Goal: Information Seeking & Learning: Check status

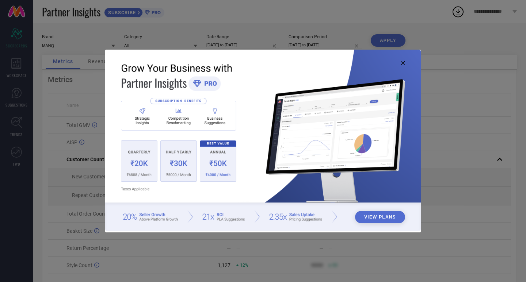
click at [403, 63] on icon at bounding box center [403, 63] width 4 height 4
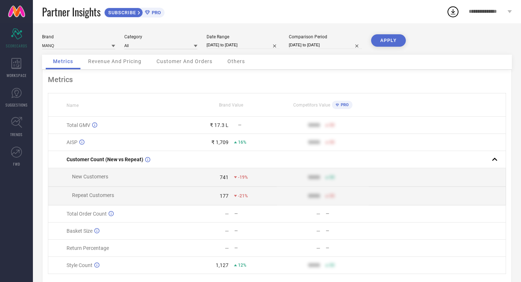
click at [242, 42] on input "[DATE] to [DATE]" at bounding box center [242, 45] width 73 height 8
select select "9"
select select "2025"
select select "10"
select select "2025"
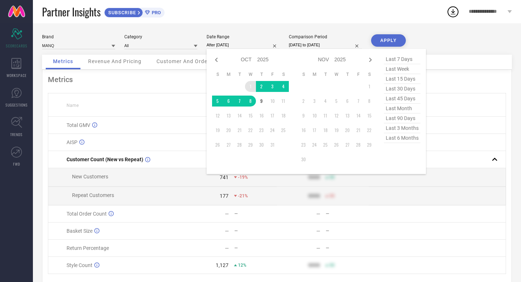
click at [251, 84] on td "1" at bounding box center [250, 86] width 11 height 11
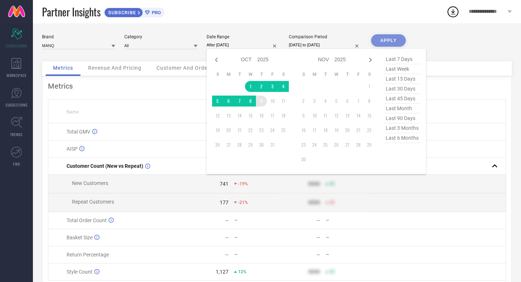
type input "[DATE] to [DATE]"
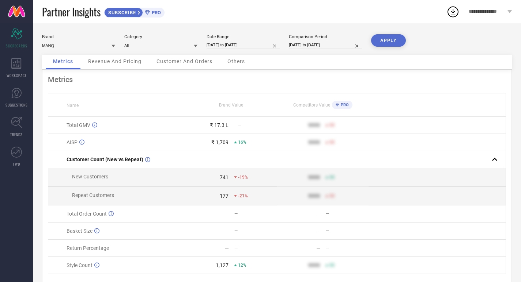
select select "9"
select select "2024"
select select "10"
select select "2024"
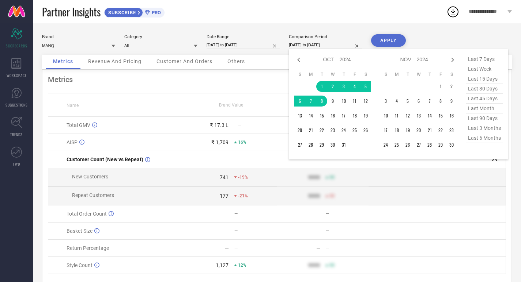
click at [313, 44] on input "[DATE] to [DATE]" at bounding box center [325, 45] width 73 height 8
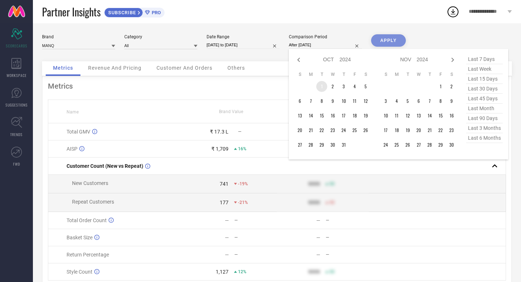
click at [322, 86] on td "1" at bounding box center [321, 86] width 11 height 11
type input "[DATE] to [DATE]"
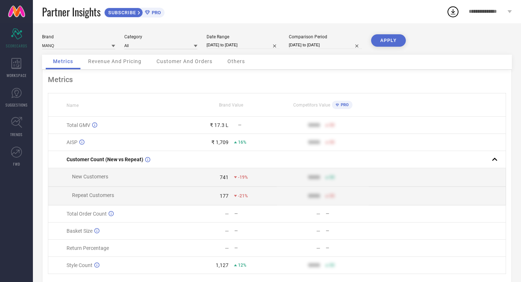
click at [388, 36] on button "APPLY" at bounding box center [388, 40] width 35 height 12
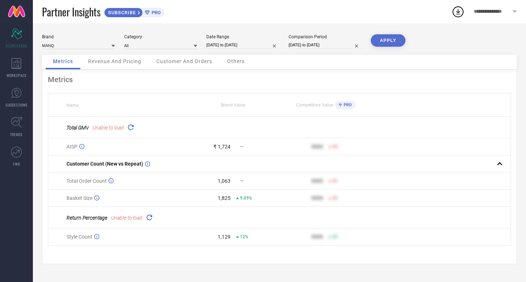
click at [131, 128] on icon at bounding box center [130, 127] width 8 height 8
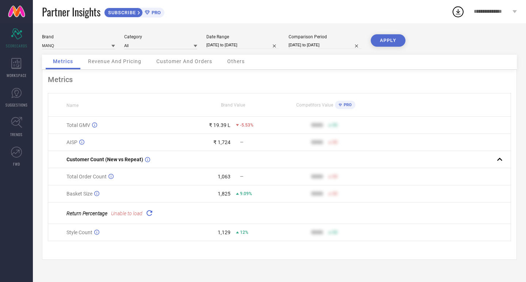
click at [149, 52] on div "Brand MANQ Category All Date Range [DATE] to [DATE] Comparison Period [DATE] to…" at bounding box center [279, 44] width 475 height 20
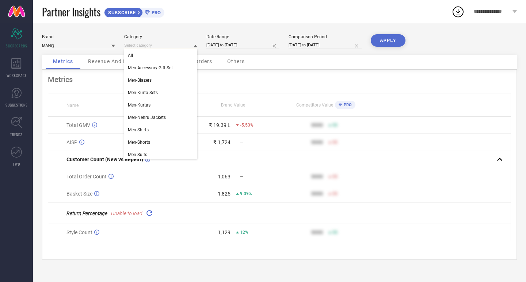
click at [149, 47] on input at bounding box center [160, 46] width 73 height 8
click at [152, 79] on span "Men-Blazers" at bounding box center [140, 80] width 24 height 5
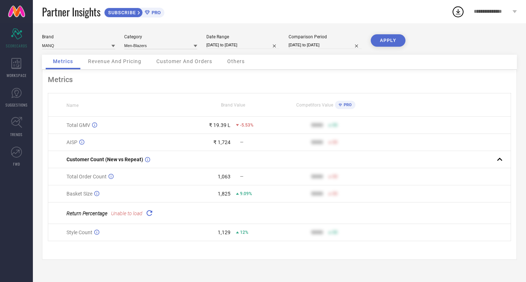
click at [401, 37] on button "APPLY" at bounding box center [388, 40] width 35 height 12
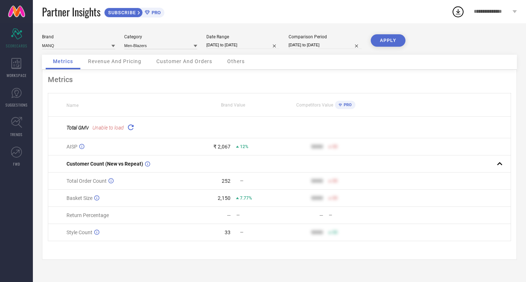
click at [134, 126] on icon at bounding box center [130, 127] width 8 height 8
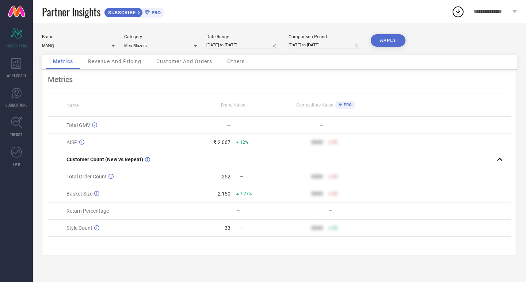
click at [134, 126] on div "Total GMV" at bounding box center [127, 125] width 120 height 6
click at [114, 58] on div "Revenue And Pricing" at bounding box center [115, 62] width 68 height 15
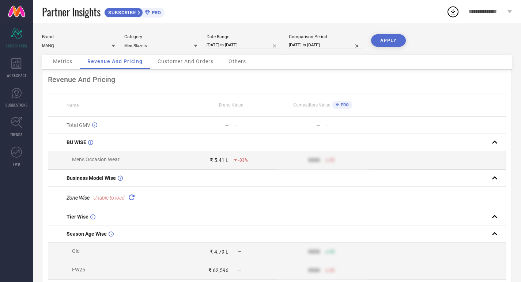
click at [62, 62] on span "Metrics" at bounding box center [62, 61] width 19 height 6
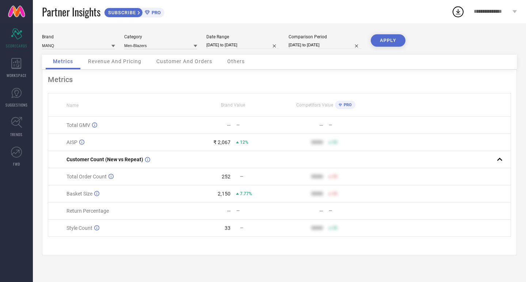
click at [120, 60] on span "Revenue And Pricing" at bounding box center [114, 61] width 53 height 6
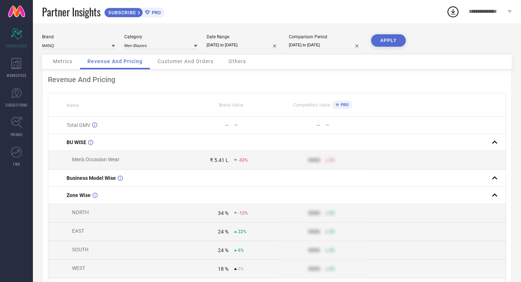
click at [68, 61] on span "Metrics" at bounding box center [62, 61] width 19 height 6
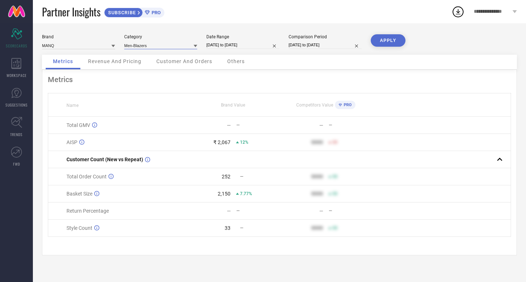
click at [144, 46] on input at bounding box center [160, 46] width 73 height 8
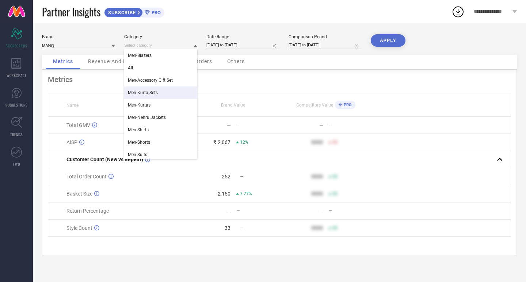
click at [156, 90] on span "Men-Kurta Sets" at bounding box center [143, 92] width 30 height 5
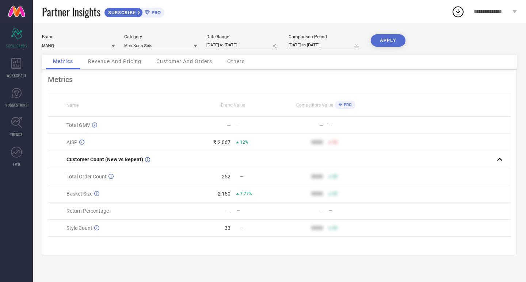
click at [383, 43] on button "APPLY" at bounding box center [388, 40] width 35 height 12
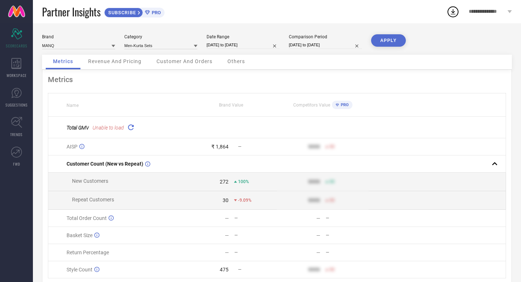
click at [383, 43] on button "APPLY" at bounding box center [388, 40] width 35 height 12
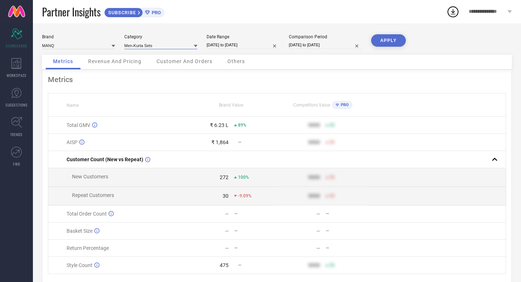
click at [153, 44] on input at bounding box center [160, 46] width 73 height 8
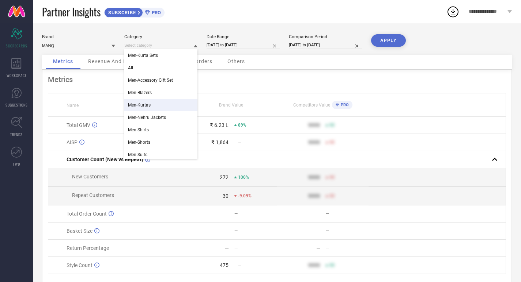
click at [160, 102] on div "Men-Kurtas" at bounding box center [160, 105] width 73 height 12
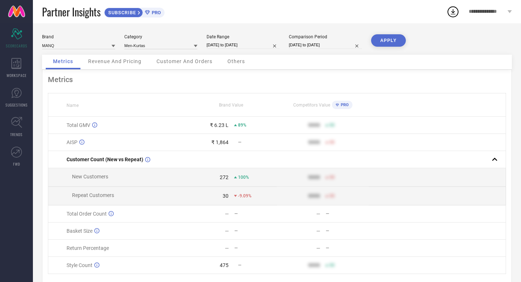
click at [375, 39] on button "APPLY" at bounding box center [388, 40] width 35 height 12
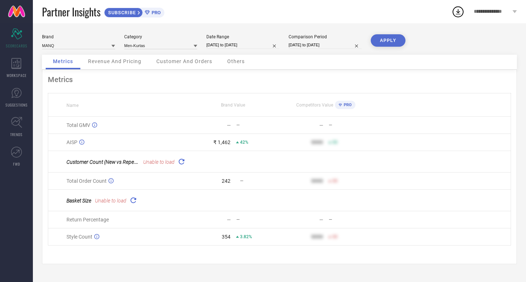
click at [389, 39] on button "APPLY" at bounding box center [388, 40] width 35 height 12
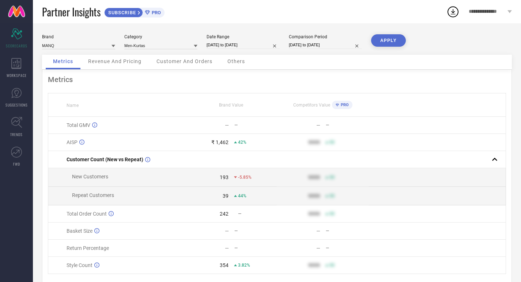
click at [386, 42] on button "APPLY" at bounding box center [388, 40] width 35 height 12
click at [103, 69] on div "Revenue And Pricing" at bounding box center [115, 62] width 68 height 15
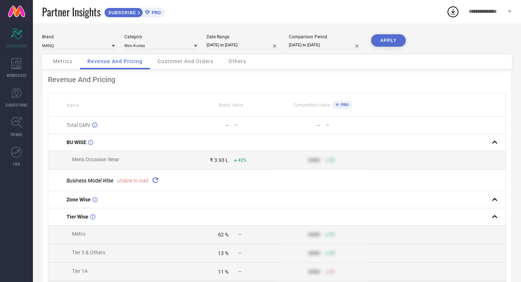
click at [61, 65] on div "Metrics" at bounding box center [63, 62] width 34 height 15
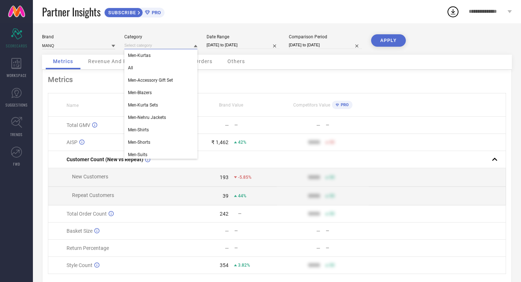
click at [157, 46] on input at bounding box center [160, 46] width 73 height 8
click at [268, 150] on td "₹ 1,462 42%" at bounding box center [230, 142] width 91 height 17
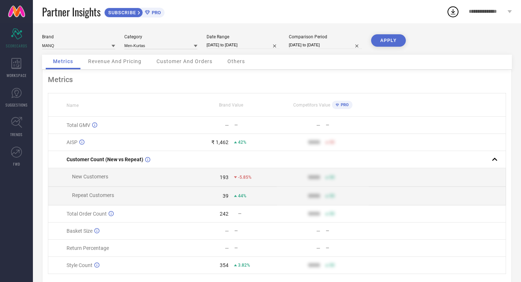
click at [110, 64] on span "Revenue And Pricing" at bounding box center [114, 61] width 53 height 6
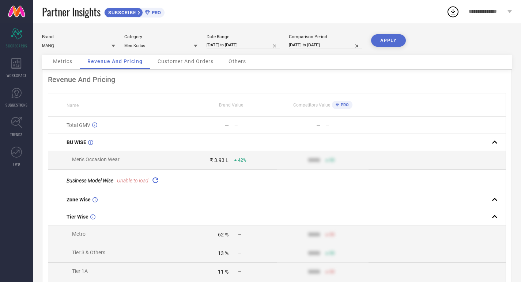
click at [157, 47] on input at bounding box center [160, 46] width 73 height 8
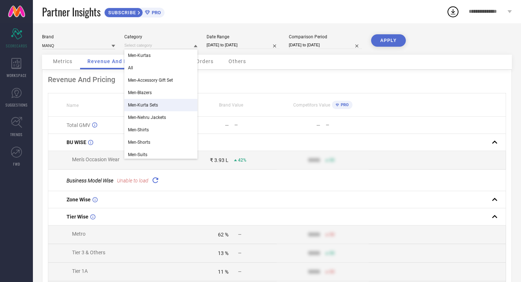
click at [152, 109] on div "Men-Kurta Sets" at bounding box center [160, 105] width 73 height 12
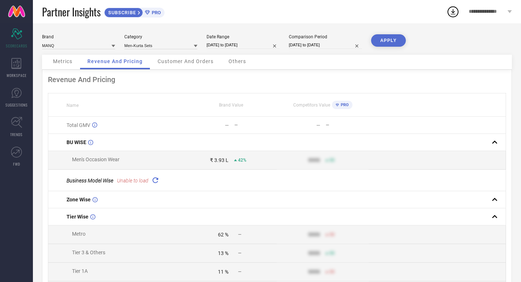
click at [390, 40] on button "APPLY" at bounding box center [388, 40] width 35 height 12
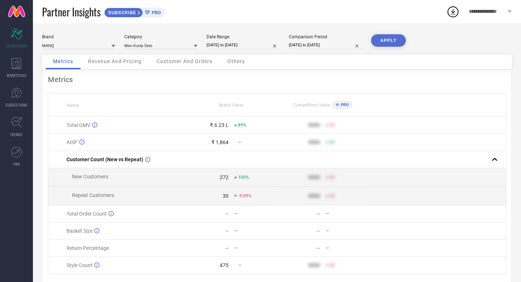
click at [113, 61] on span "Revenue And Pricing" at bounding box center [114, 61] width 53 height 6
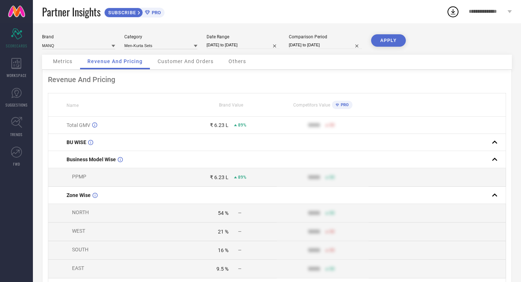
click at [55, 67] on div "Metrics" at bounding box center [63, 62] width 34 height 15
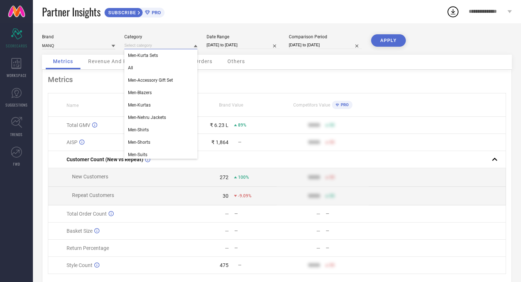
click at [157, 45] on input at bounding box center [160, 46] width 73 height 8
click at [154, 105] on div "Men-Kurtas" at bounding box center [160, 105] width 73 height 12
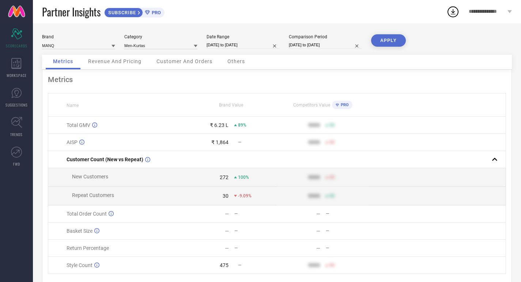
click at [397, 48] on div "APPLY" at bounding box center [388, 44] width 35 height 20
click at [395, 44] on button "APPLY" at bounding box center [388, 40] width 35 height 12
click at [388, 40] on button "APPLY" at bounding box center [388, 40] width 35 height 12
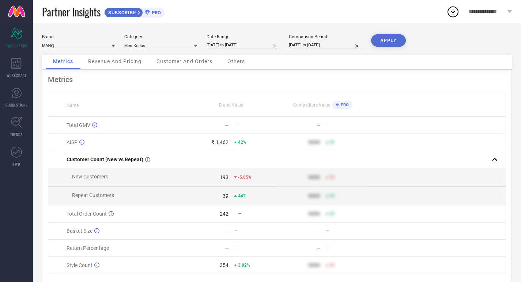
click at [118, 65] on div "Revenue And Pricing" at bounding box center [115, 62] width 68 height 15
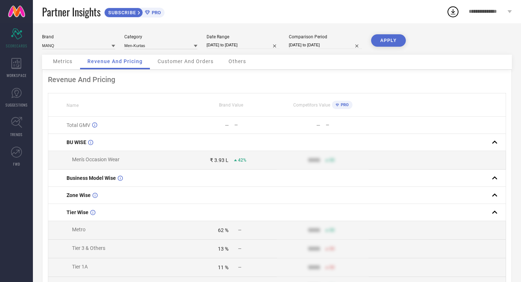
click at [61, 63] on span "Metrics" at bounding box center [62, 61] width 19 height 6
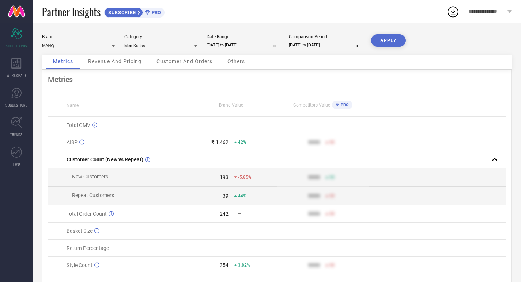
click at [171, 43] on input at bounding box center [160, 46] width 73 height 8
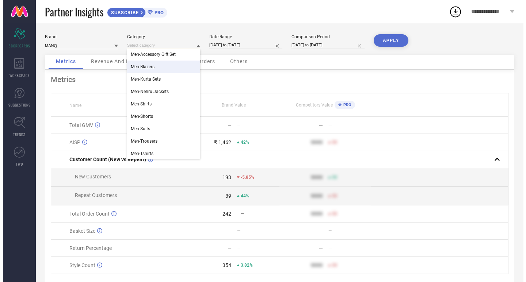
scroll to position [37, 0]
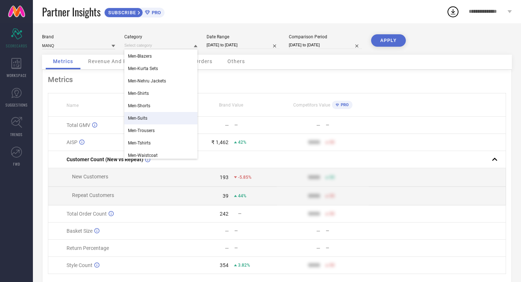
click at [169, 115] on div "Men-Suits" at bounding box center [160, 118] width 73 height 12
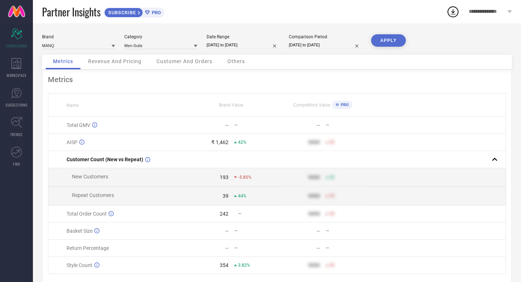
click at [382, 42] on button "APPLY" at bounding box center [388, 40] width 35 height 12
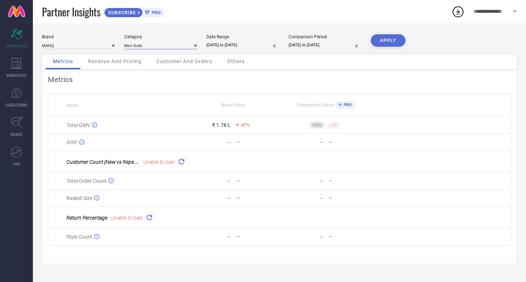
click at [145, 46] on input at bounding box center [160, 46] width 73 height 8
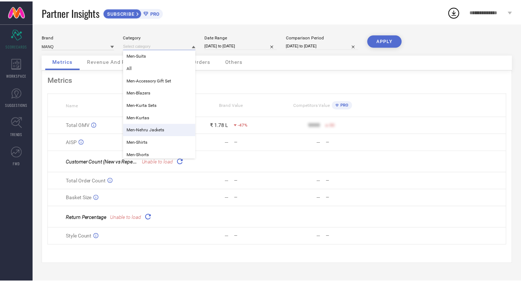
scroll to position [39, 0]
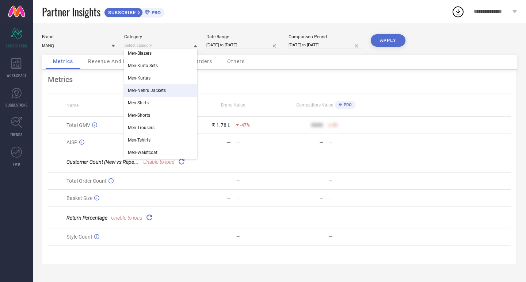
click at [153, 94] on div "Men-Nehru Jackets" at bounding box center [160, 90] width 73 height 12
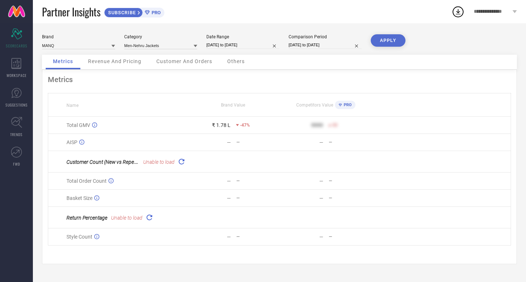
click at [387, 37] on button "APPLY" at bounding box center [388, 40] width 35 height 12
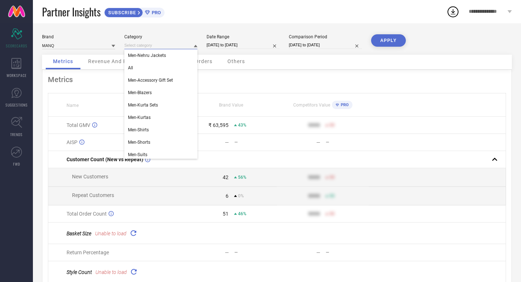
click at [151, 48] on input at bounding box center [160, 46] width 73 height 8
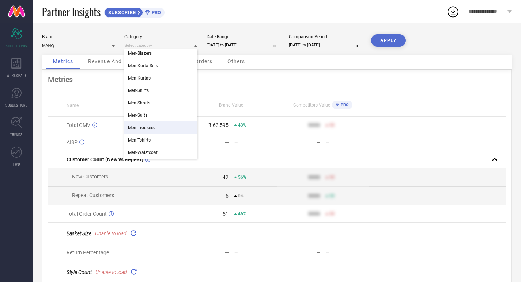
click at [156, 130] on div "Men-Trousers" at bounding box center [160, 128] width 73 height 12
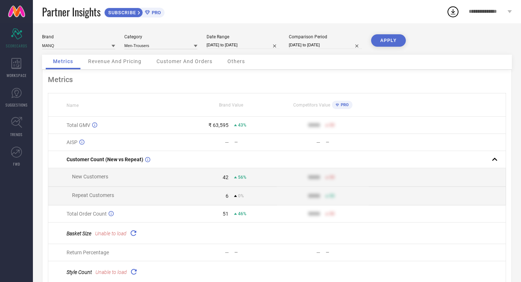
click at [384, 38] on button "APPLY" at bounding box center [388, 40] width 35 height 12
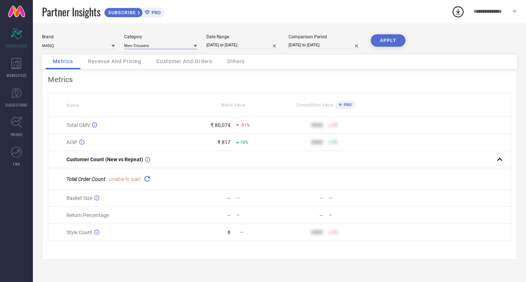
click at [149, 47] on input at bounding box center [160, 46] width 73 height 8
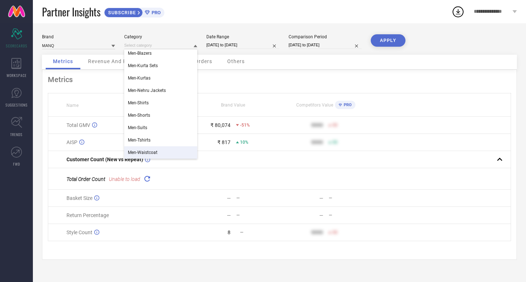
click at [167, 148] on div "Men-Waistcoat" at bounding box center [160, 153] width 73 height 12
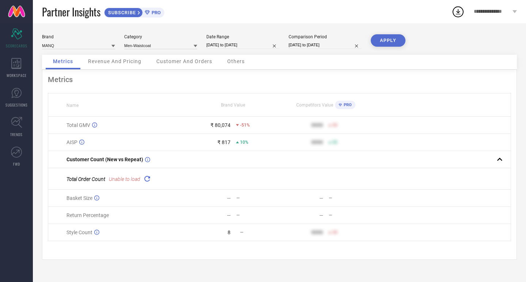
click at [384, 35] on button "APPLY" at bounding box center [388, 40] width 35 height 12
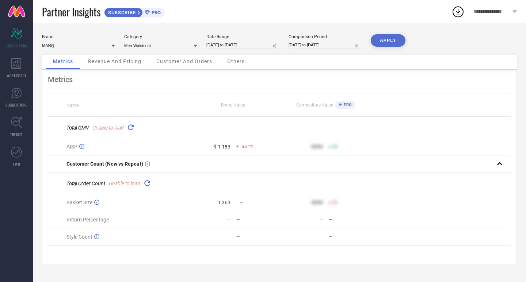
click at [386, 41] on button "APPLY" at bounding box center [388, 40] width 35 height 12
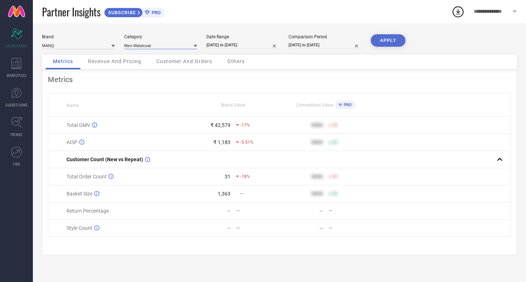
click at [154, 45] on input at bounding box center [160, 46] width 73 height 8
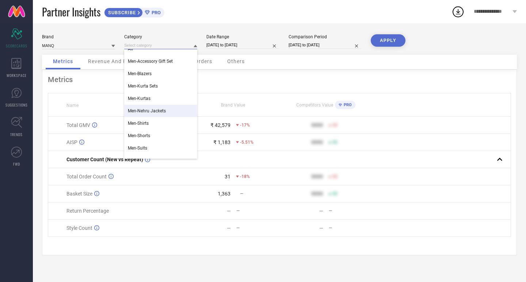
scroll to position [0, 0]
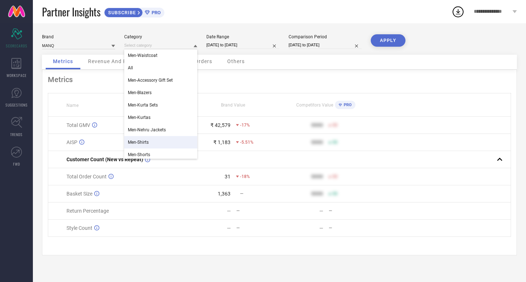
click at [150, 146] on div "Men-Shirts" at bounding box center [160, 142] width 73 height 12
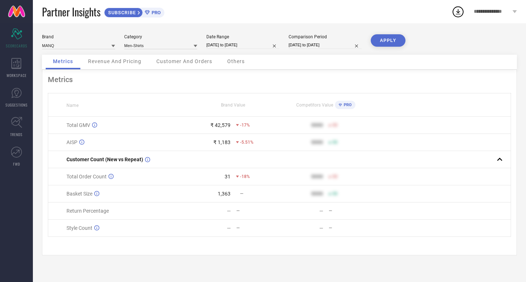
click at [375, 45] on button "APPLY" at bounding box center [388, 40] width 35 height 12
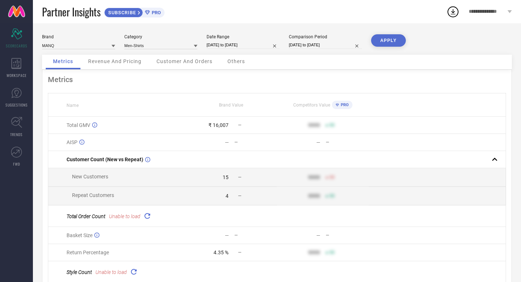
click at [379, 40] on button "APPLY" at bounding box center [388, 40] width 35 height 12
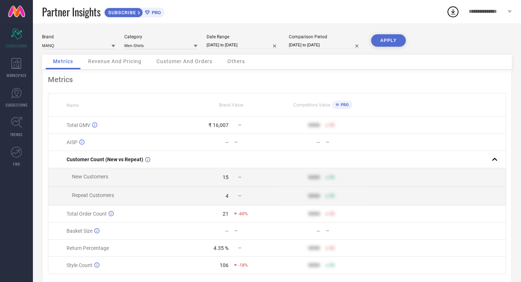
click at [379, 40] on button "APPLY" at bounding box center [388, 40] width 35 height 12
click at [104, 61] on span "Revenue And Pricing" at bounding box center [114, 61] width 53 height 6
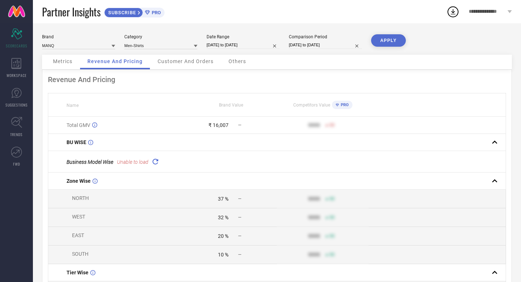
click at [395, 43] on button "APPLY" at bounding box center [388, 40] width 35 height 12
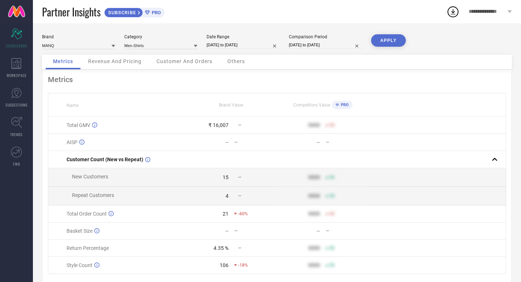
click at [395, 43] on button "APPLY" at bounding box center [388, 40] width 35 height 12
click at [148, 47] on input at bounding box center [160, 46] width 73 height 8
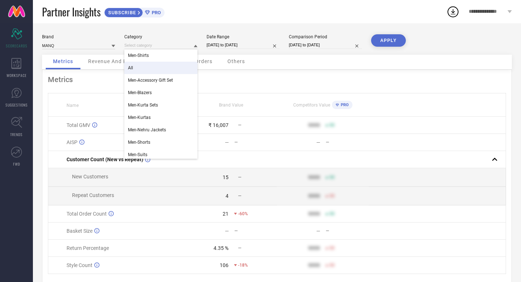
click at [145, 65] on div "All" at bounding box center [160, 68] width 73 height 12
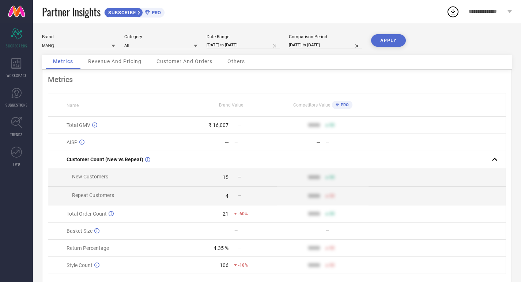
click at [392, 39] on button "APPLY" at bounding box center [388, 40] width 35 height 12
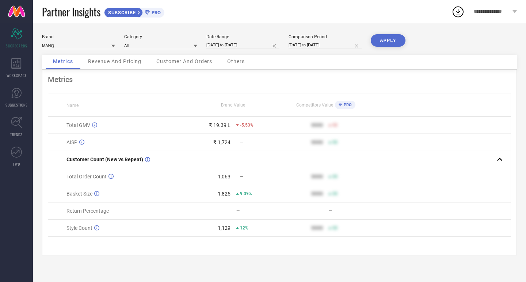
click at [392, 39] on button "APPLY" at bounding box center [388, 40] width 35 height 12
click at [143, 43] on input at bounding box center [160, 46] width 73 height 8
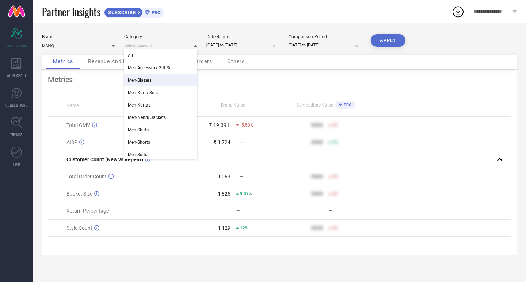
click at [141, 76] on div "Men-Blazers" at bounding box center [160, 80] width 73 height 12
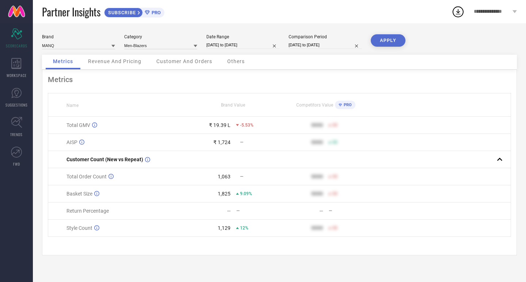
click at [383, 38] on button "APPLY" at bounding box center [388, 40] width 35 height 12
click at [125, 67] on div "Revenue And Pricing" at bounding box center [115, 62] width 68 height 15
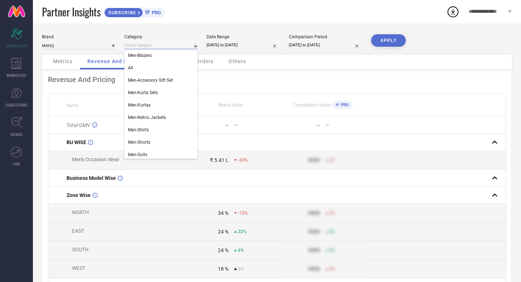
click at [149, 49] on input at bounding box center [160, 46] width 73 height 8
click at [147, 64] on div "All" at bounding box center [160, 68] width 73 height 12
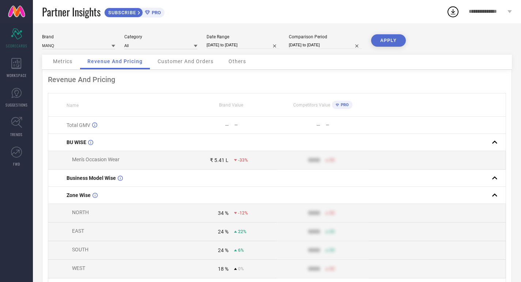
click at [382, 35] on button "APPLY" at bounding box center [388, 40] width 35 height 12
